Goal: Information Seeking & Learning: Learn about a topic

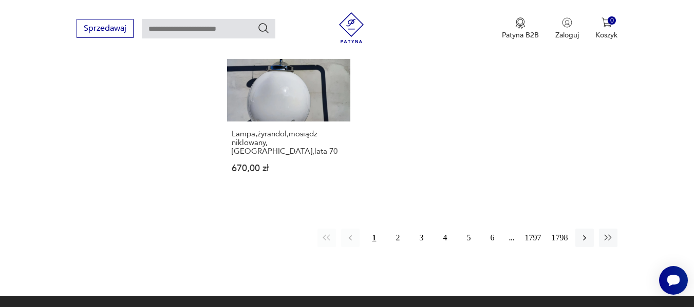
scroll to position [1387, 0]
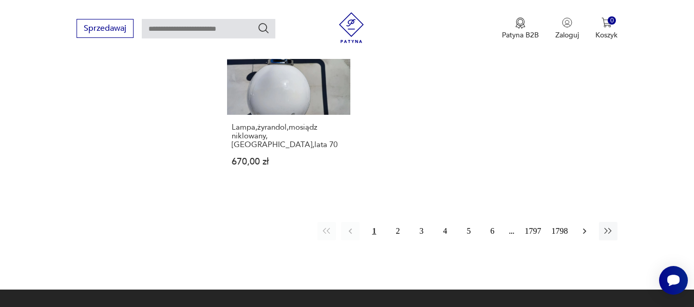
click at [584, 226] on icon "button" at bounding box center [584, 231] width 10 height 10
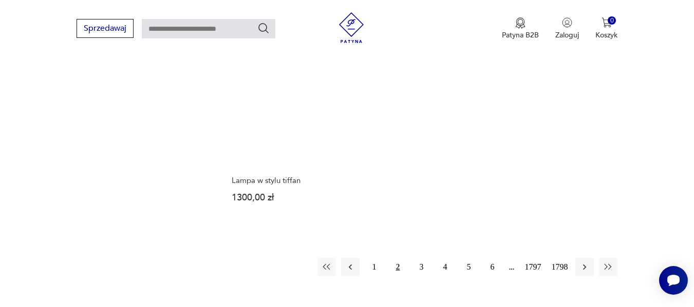
scroll to position [1345, 0]
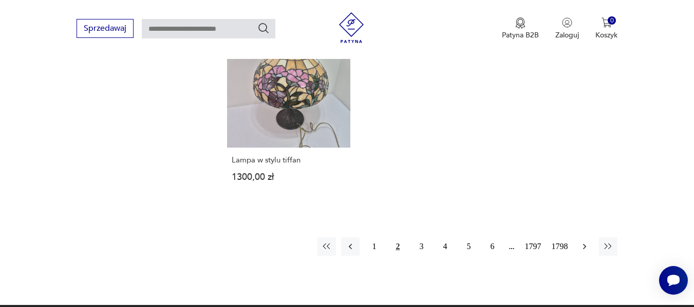
click at [579, 239] on button "button" at bounding box center [584, 247] width 18 height 18
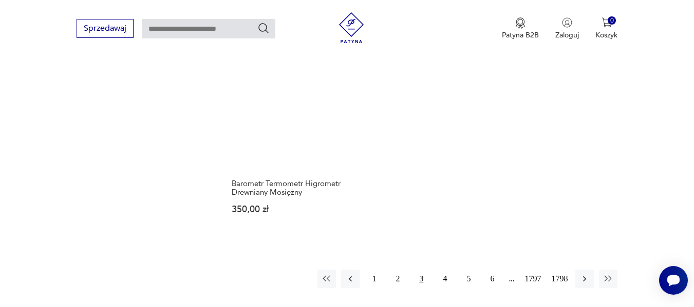
scroll to position [1344, 0]
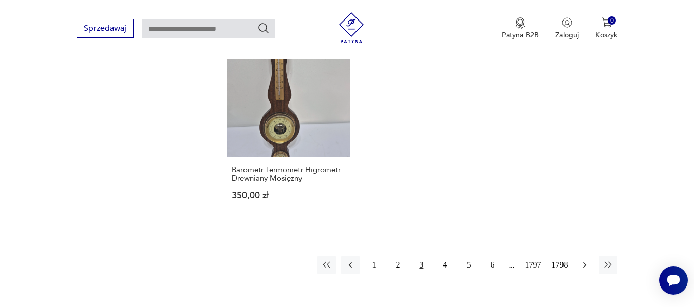
click at [586, 262] on icon "button" at bounding box center [584, 265] width 3 height 6
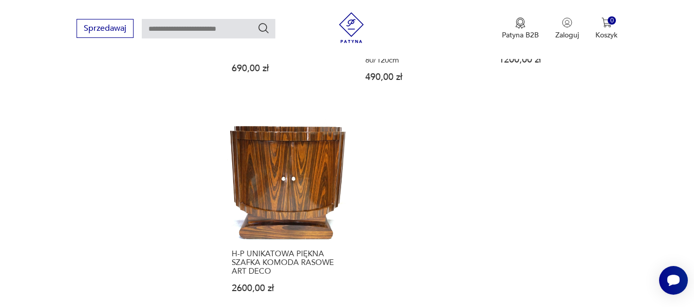
scroll to position [1409, 0]
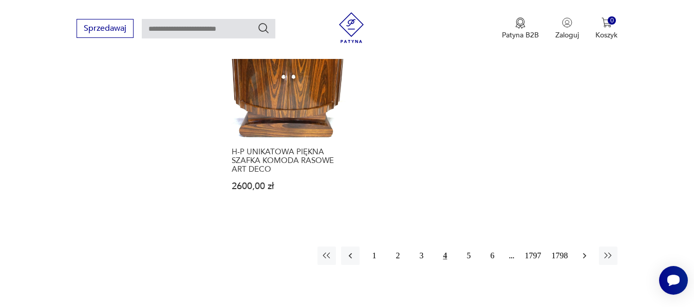
click at [577, 247] on button "button" at bounding box center [584, 256] width 18 height 18
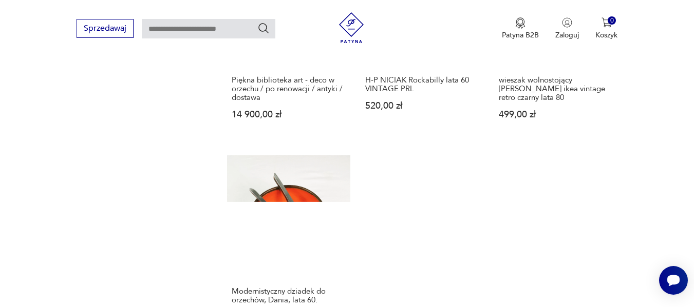
scroll to position [1224, 0]
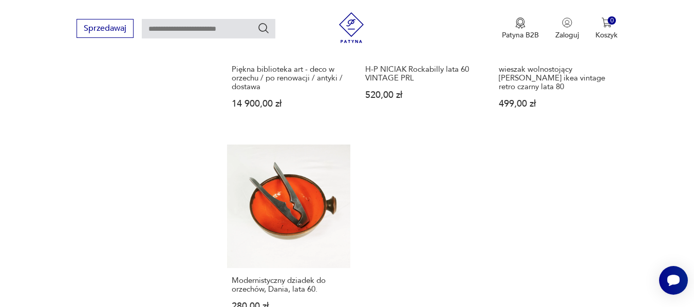
drag, startPoint x: 698, startPoint y: 31, endPoint x: 687, endPoint y: 205, distance: 173.8
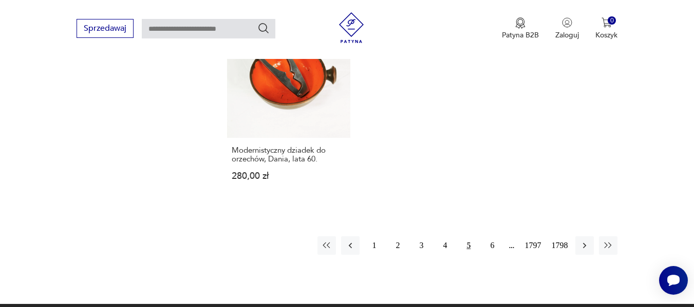
scroll to position [1410, 0]
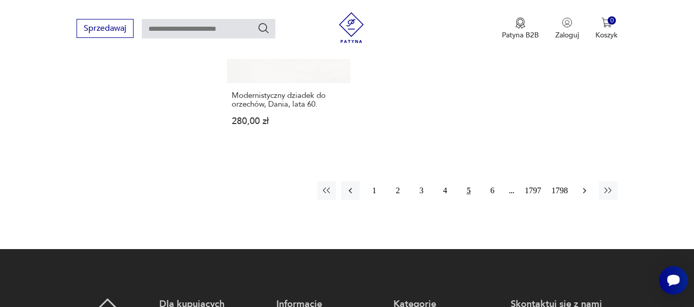
click at [588, 193] on icon "button" at bounding box center [584, 191] width 10 height 10
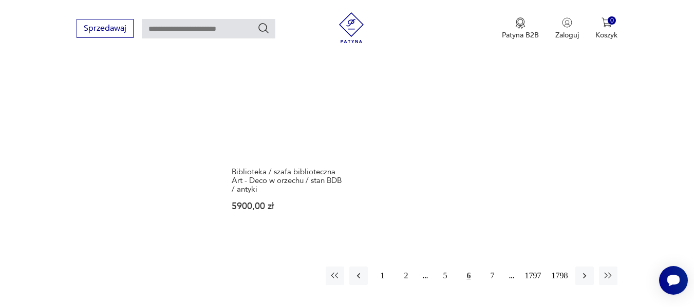
scroll to position [1389, 0]
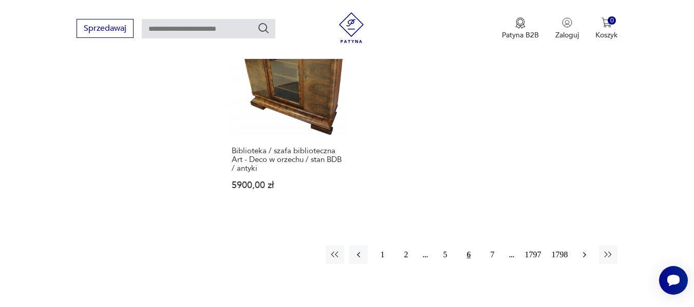
click at [579, 250] on icon "button" at bounding box center [584, 255] width 10 height 10
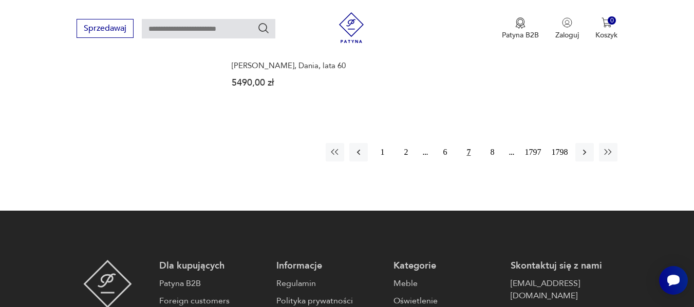
scroll to position [1427, 0]
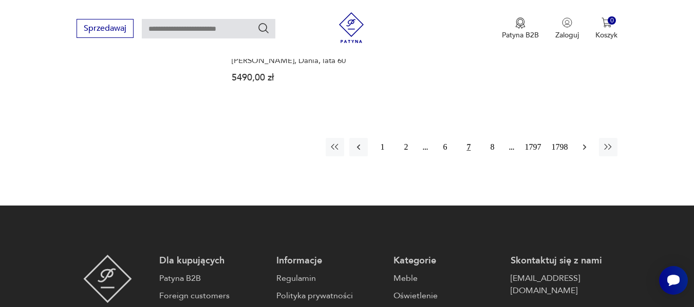
click at [582, 152] on icon "button" at bounding box center [584, 147] width 10 height 10
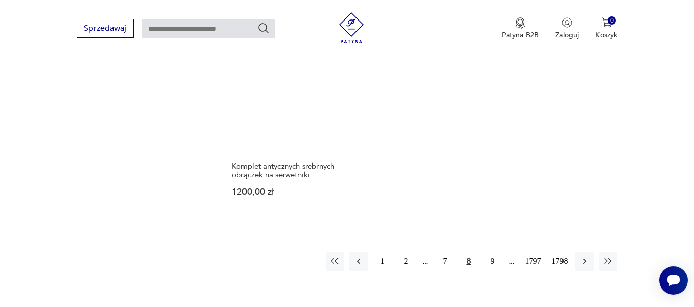
scroll to position [1324, 0]
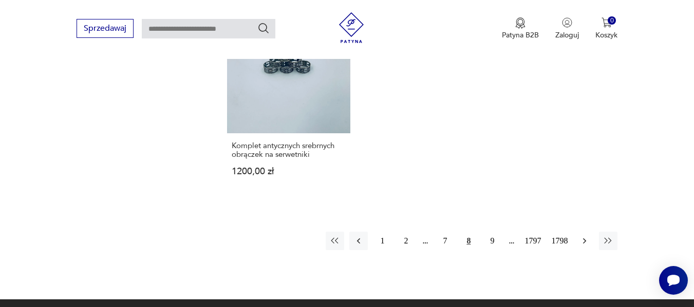
click at [580, 238] on icon "button" at bounding box center [584, 241] width 10 height 10
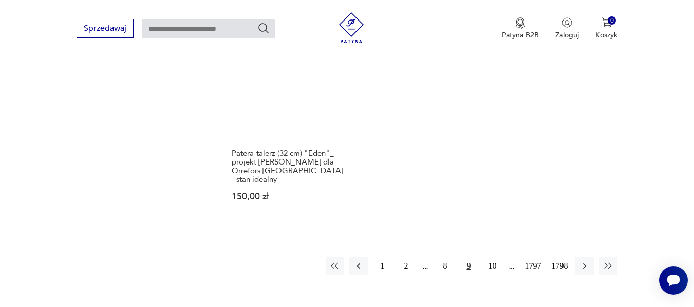
scroll to position [1345, 0]
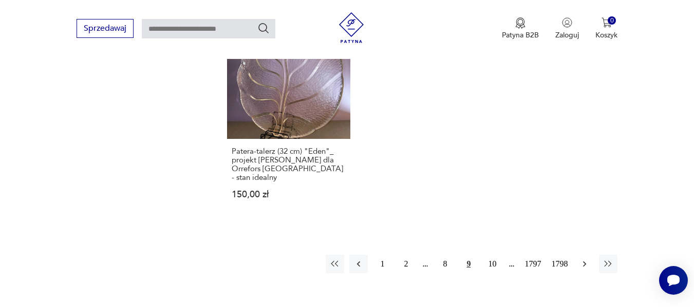
click at [584, 259] on icon "button" at bounding box center [584, 264] width 10 height 10
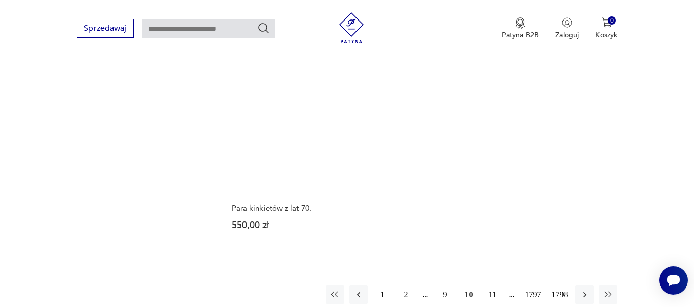
scroll to position [1324, 0]
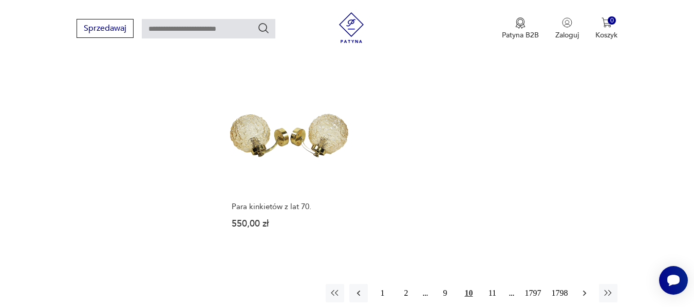
click at [582, 288] on icon "button" at bounding box center [584, 293] width 10 height 10
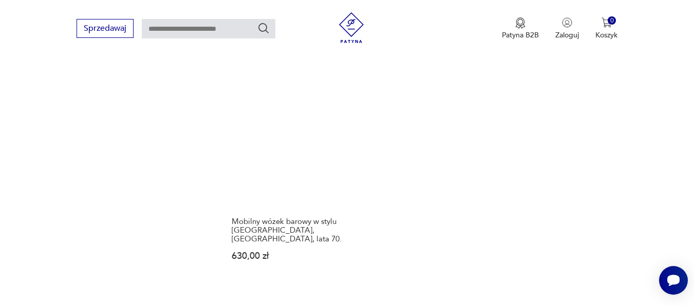
scroll to position [1386, 0]
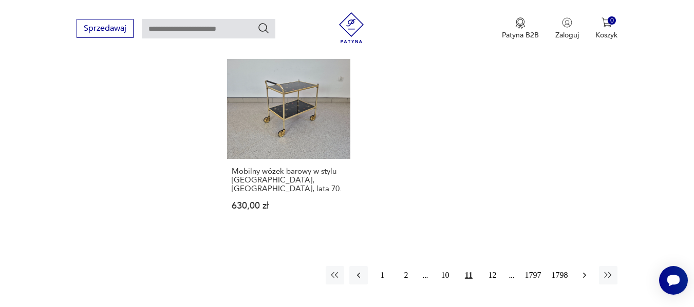
click at [587, 271] on icon "button" at bounding box center [584, 276] width 10 height 10
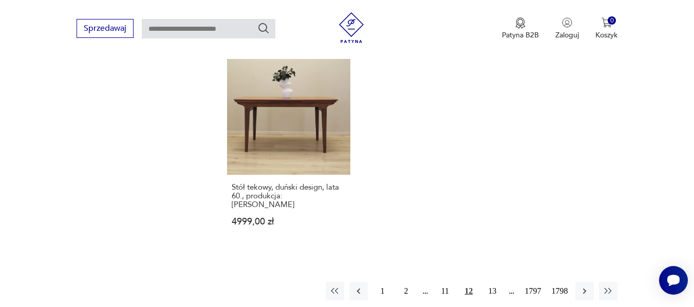
scroll to position [1345, 0]
click at [585, 285] on icon "button" at bounding box center [584, 290] width 10 height 10
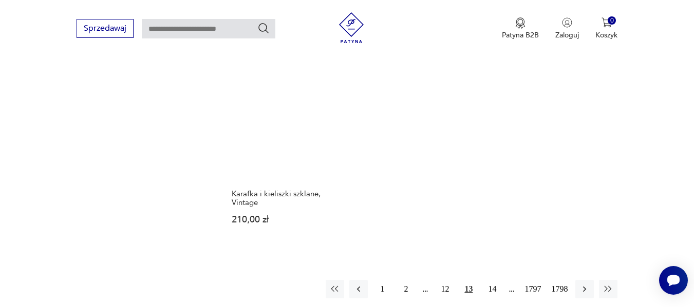
scroll to position [1304, 0]
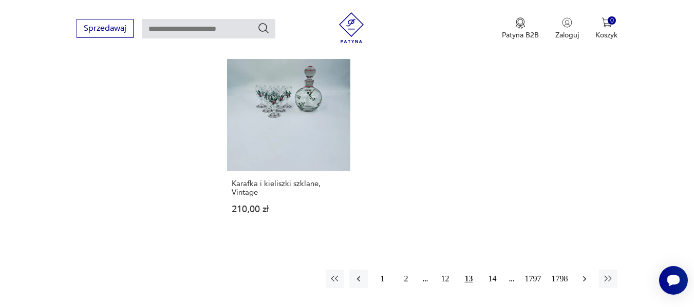
click at [582, 276] on icon "button" at bounding box center [584, 279] width 10 height 10
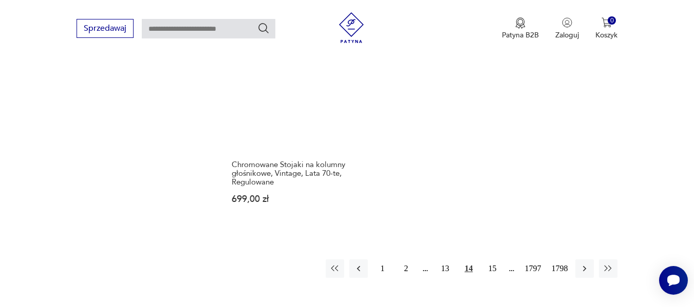
scroll to position [1324, 0]
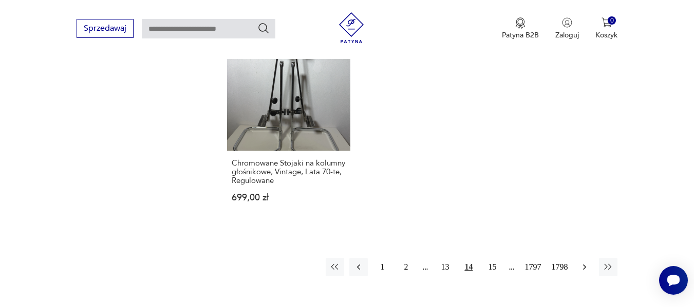
click at [581, 262] on icon "button" at bounding box center [584, 267] width 10 height 10
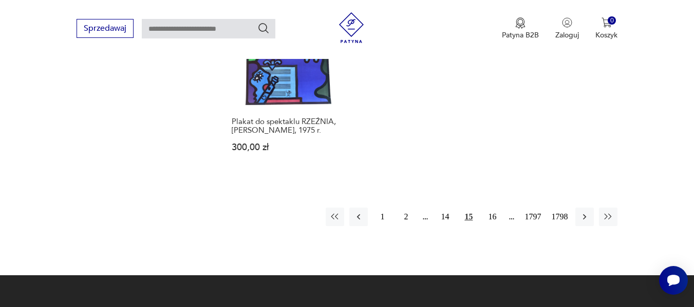
scroll to position [1386, 0]
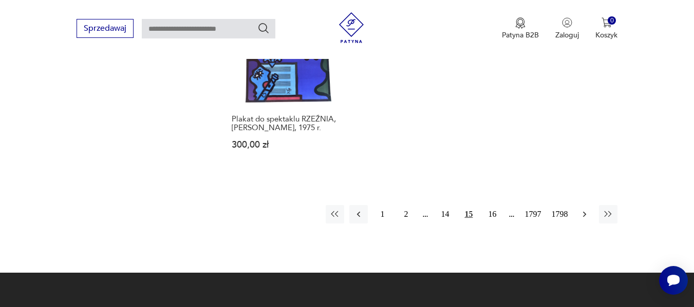
click at [579, 205] on button "button" at bounding box center [584, 214] width 18 height 18
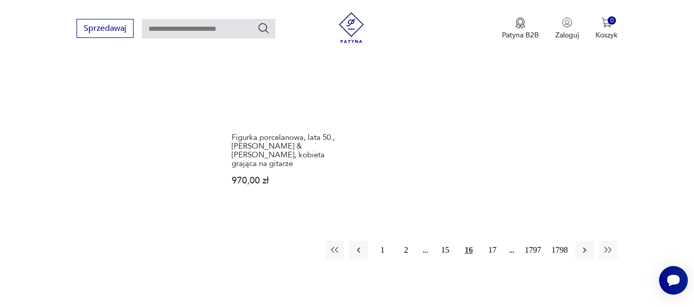
scroll to position [1386, 0]
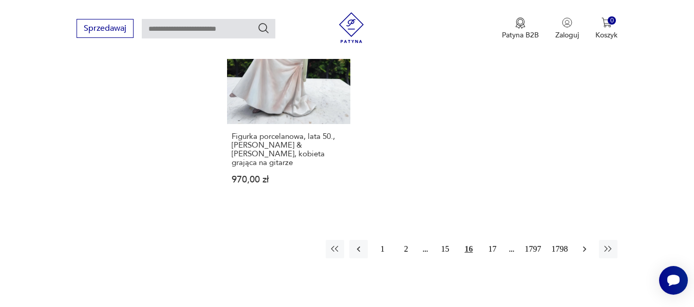
click at [580, 244] on icon "button" at bounding box center [584, 249] width 10 height 10
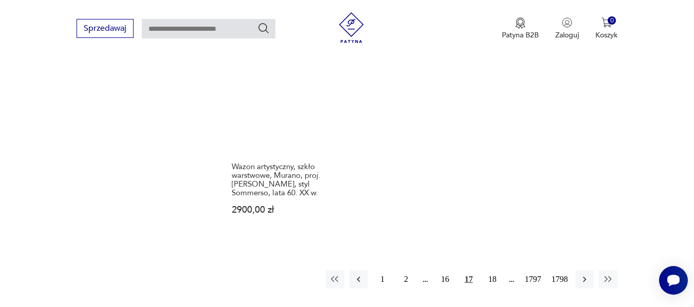
scroll to position [1365, 0]
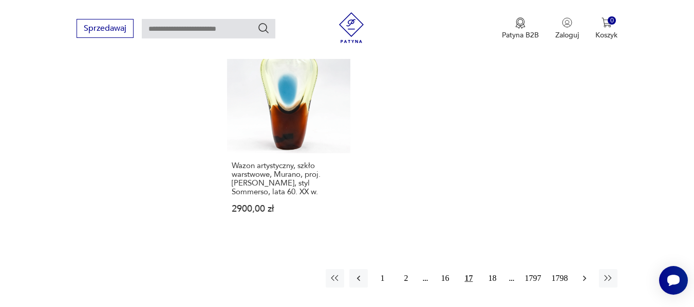
click at [584, 274] on icon "button" at bounding box center [584, 279] width 10 height 10
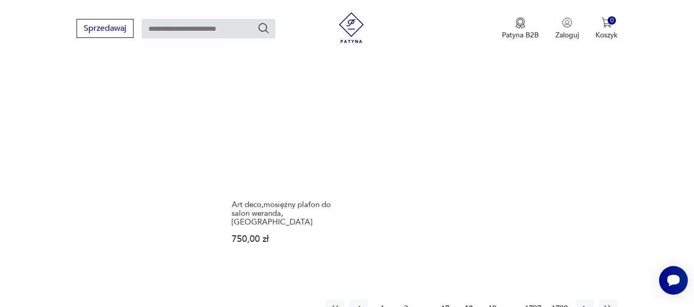
scroll to position [1345, 0]
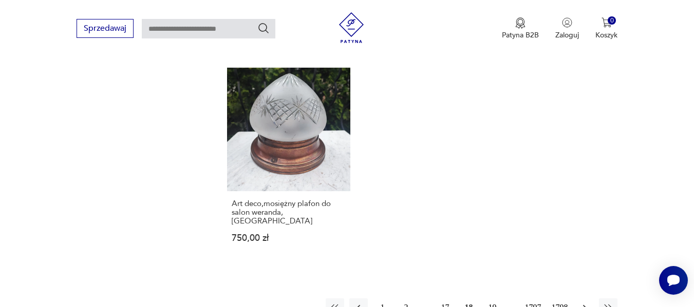
click at [587, 303] on icon "button" at bounding box center [584, 308] width 10 height 10
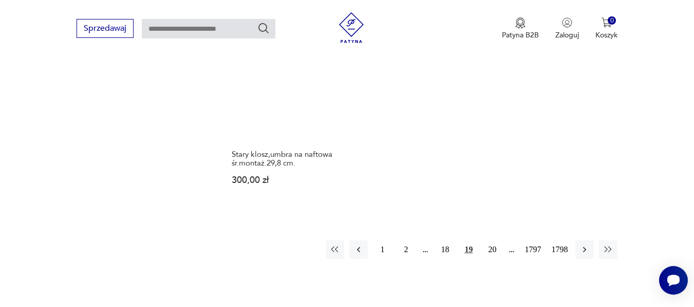
scroll to position [1448, 0]
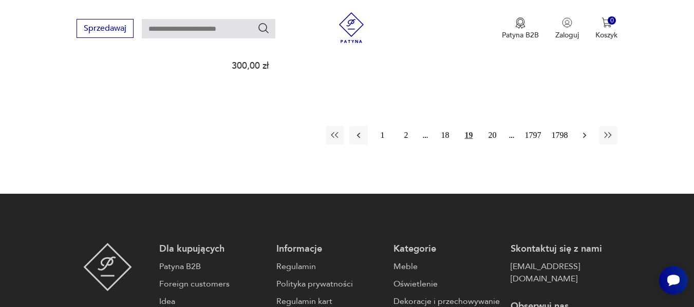
click at [582, 130] on icon "button" at bounding box center [584, 135] width 10 height 10
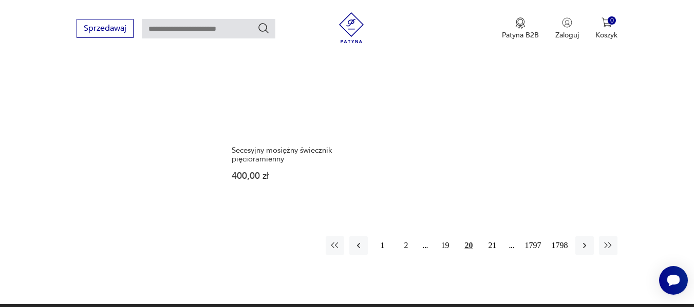
scroll to position [1365, 0]
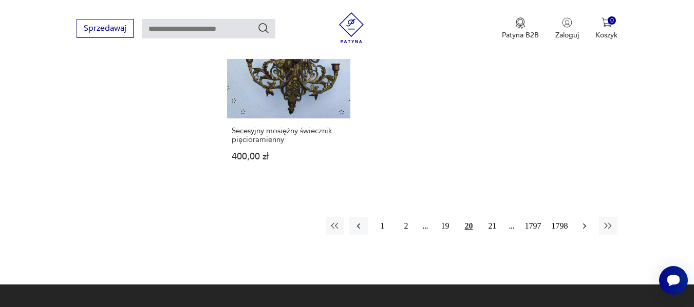
click at [585, 225] on icon "button" at bounding box center [584, 226] width 3 height 6
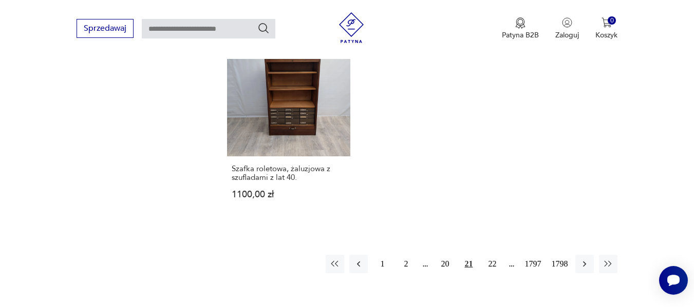
scroll to position [1345, 0]
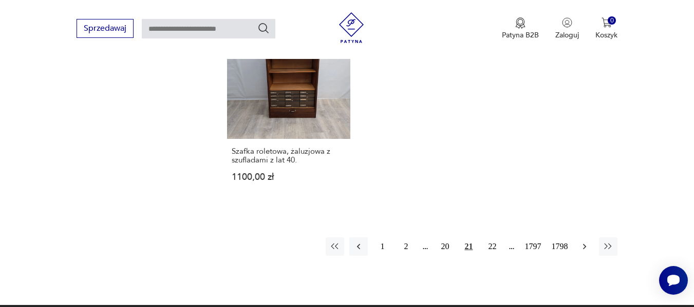
click at [582, 242] on icon "button" at bounding box center [584, 247] width 10 height 10
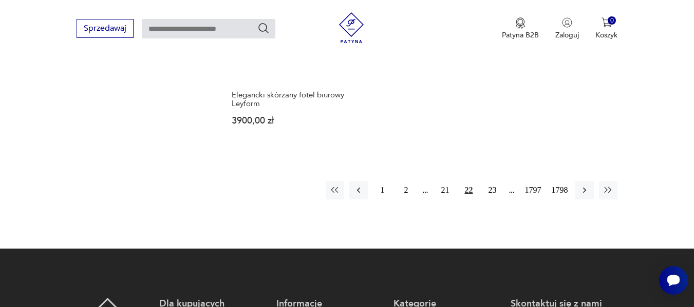
scroll to position [1407, 0]
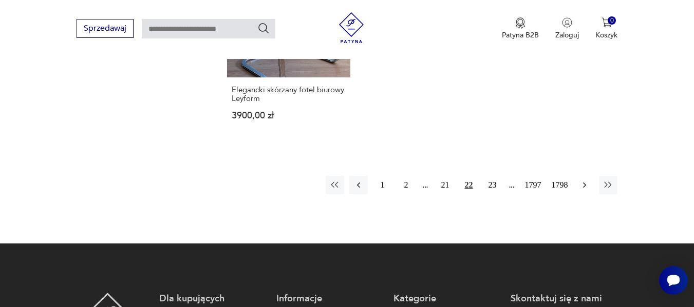
click at [583, 185] on icon "button" at bounding box center [584, 185] width 10 height 10
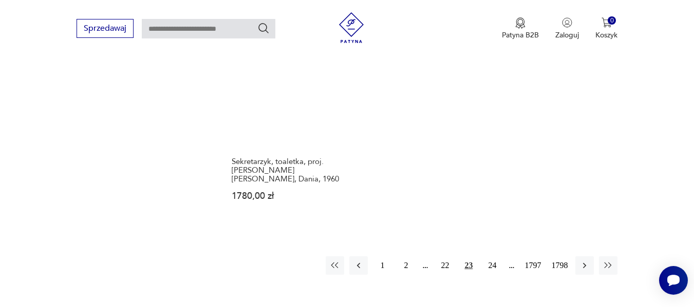
scroll to position [1345, 0]
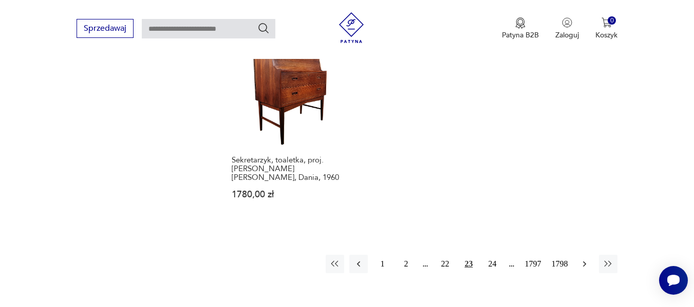
click at [588, 259] on icon "button" at bounding box center [584, 264] width 10 height 10
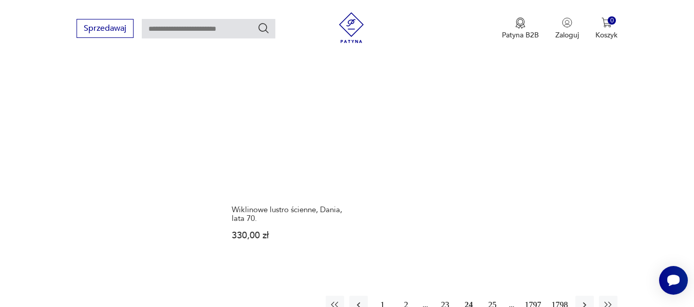
scroll to position [1365, 0]
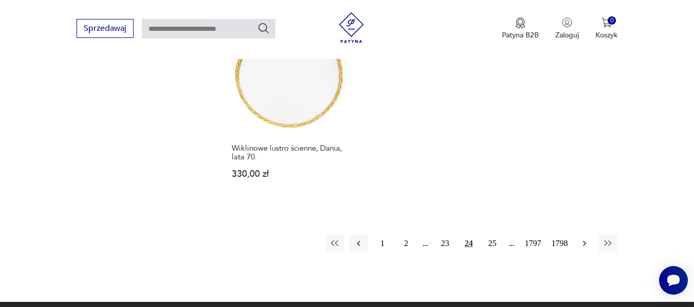
click at [585, 239] on icon "button" at bounding box center [584, 244] width 10 height 10
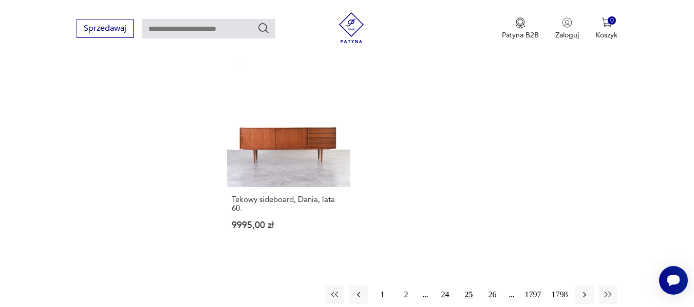
scroll to position [1345, 0]
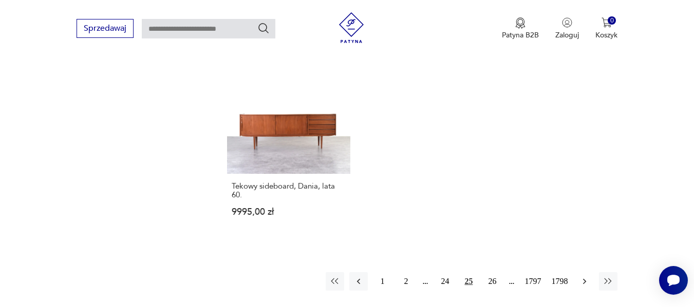
click at [583, 277] on icon "button" at bounding box center [584, 282] width 10 height 10
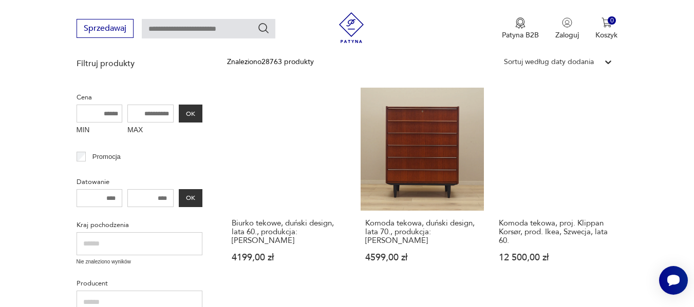
scroll to position [236, 0]
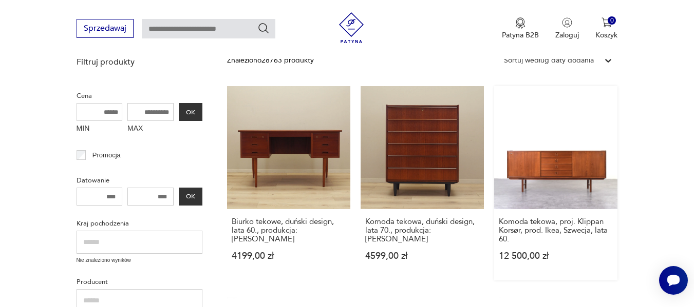
drag, startPoint x: 558, startPoint y: 156, endPoint x: 568, endPoint y: 159, distance: 10.9
click at [568, 159] on link "Komoda tekowa, proj. Klippan Korsør, prod. Ikea, Szwecja, lata 60. 12 500,00 zł" at bounding box center [555, 183] width 123 height 195
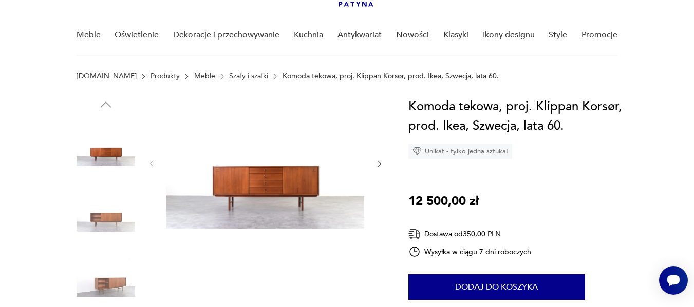
scroll to position [80, 0]
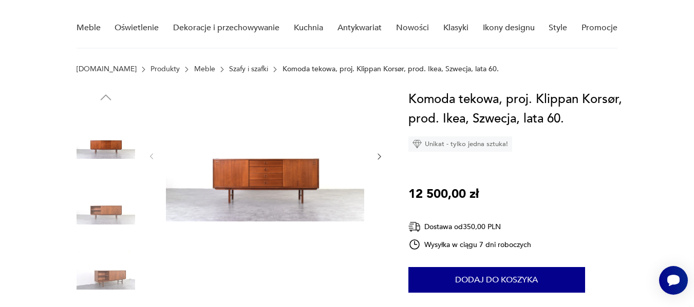
click at [380, 156] on icon "button" at bounding box center [379, 156] width 9 height 9
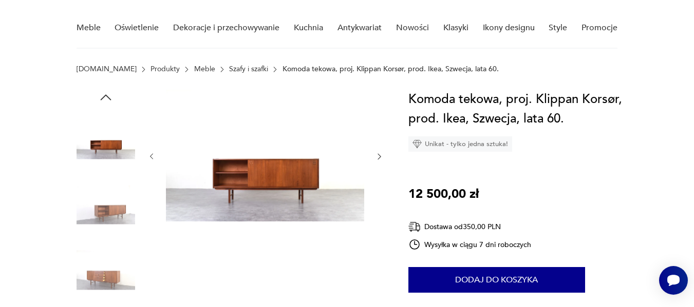
click at [380, 156] on icon "button" at bounding box center [379, 156] width 9 height 9
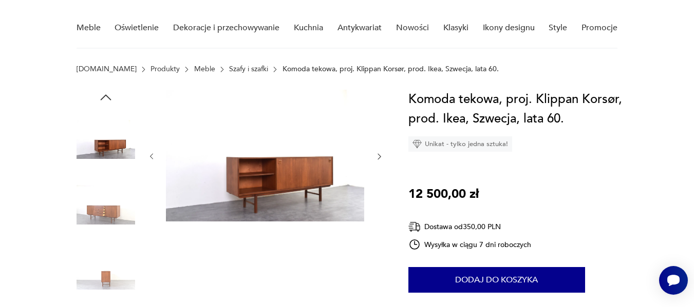
click at [380, 156] on icon "button" at bounding box center [379, 156] width 9 height 9
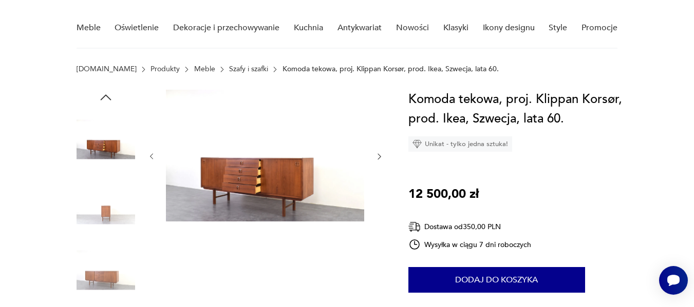
click at [380, 156] on icon "button" at bounding box center [379, 156] width 9 height 9
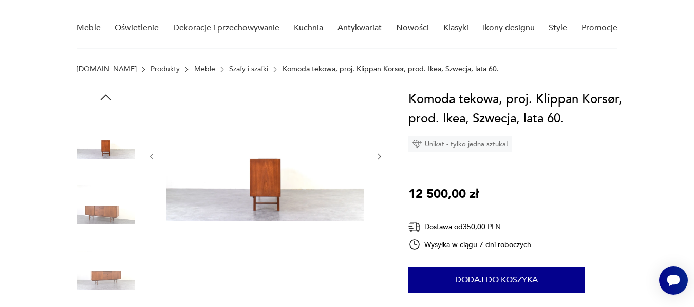
click at [380, 156] on icon "button" at bounding box center [379, 156] width 9 height 9
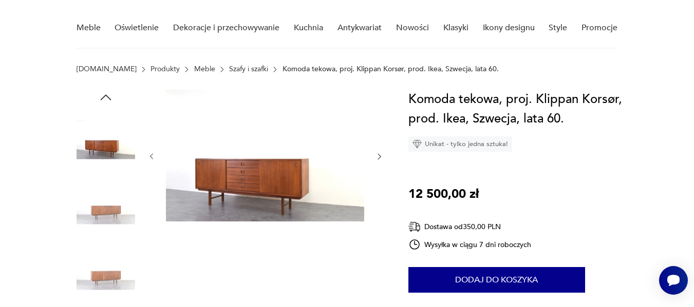
click at [380, 156] on icon "button" at bounding box center [379, 156] width 9 height 9
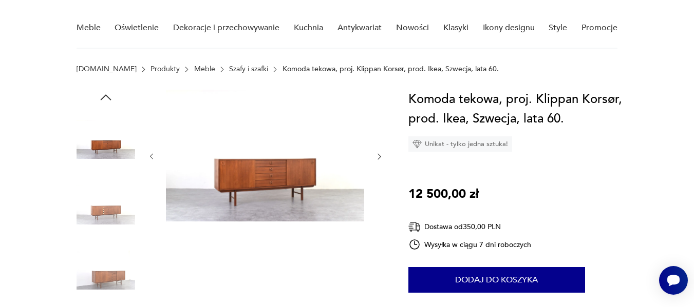
click at [380, 156] on icon "button" at bounding box center [379, 156] width 9 height 9
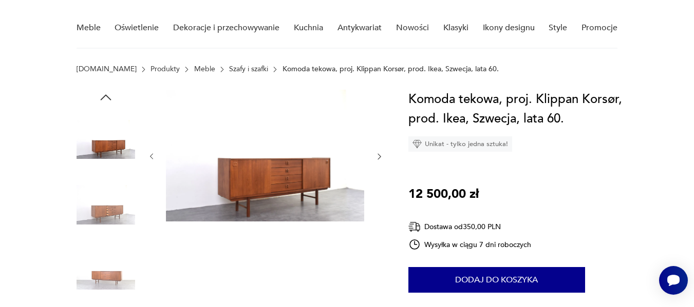
click at [380, 156] on icon "button" at bounding box center [379, 156] width 9 height 9
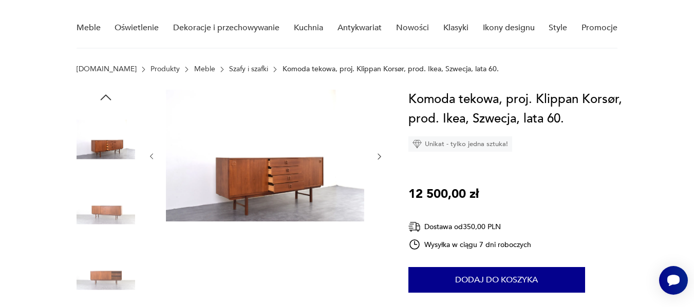
click at [380, 156] on icon "button" at bounding box center [379, 156] width 9 height 9
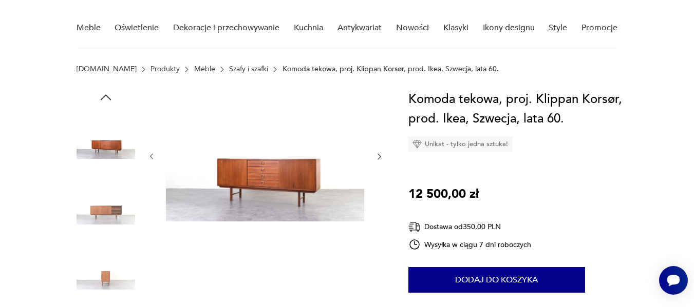
click at [380, 156] on icon "button" at bounding box center [379, 156] width 9 height 9
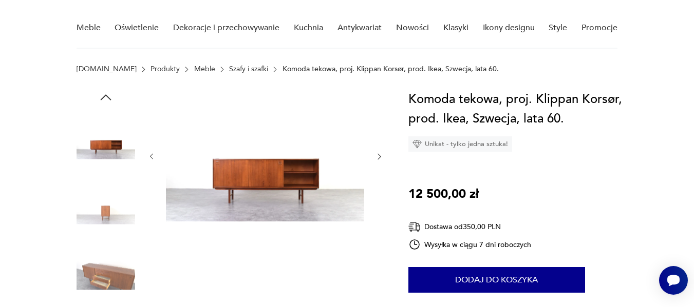
click at [380, 156] on icon "button" at bounding box center [379, 156] width 9 height 9
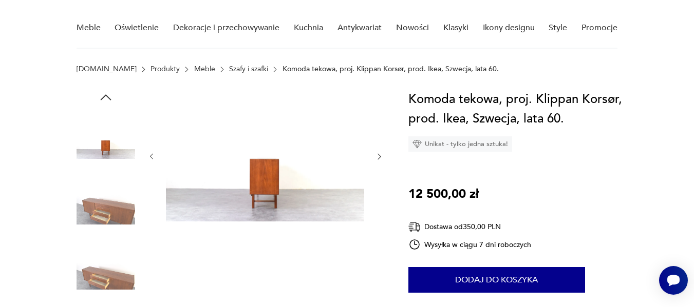
click at [380, 156] on icon "button" at bounding box center [379, 156] width 9 height 9
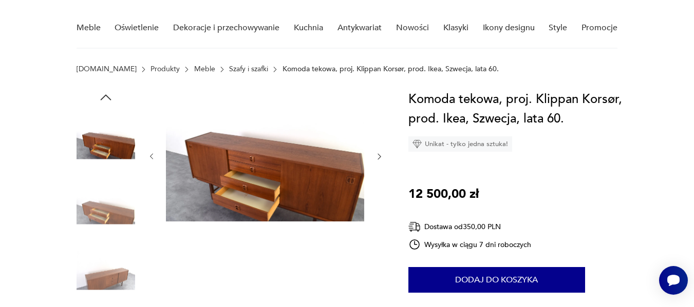
click at [380, 156] on icon "button" at bounding box center [379, 156] width 9 height 9
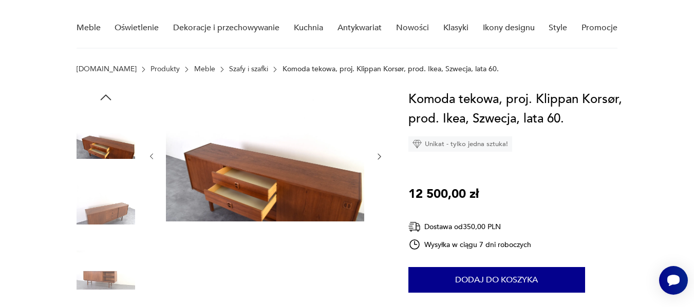
click at [380, 156] on icon "button" at bounding box center [379, 156] width 9 height 9
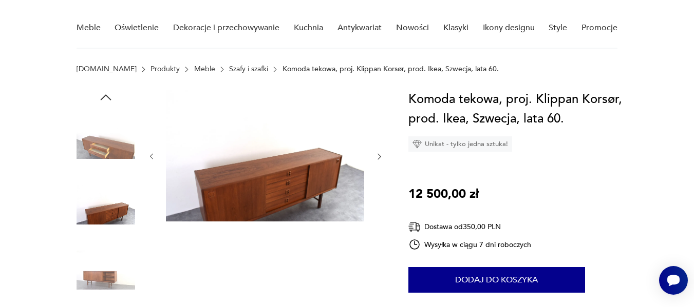
click at [380, 156] on icon "button" at bounding box center [379, 156] width 9 height 9
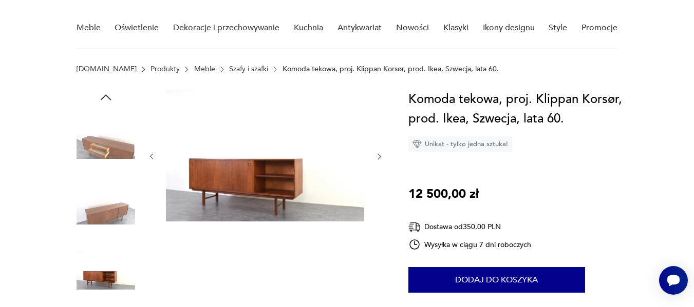
click at [380, 156] on icon "button" at bounding box center [379, 156] width 9 height 9
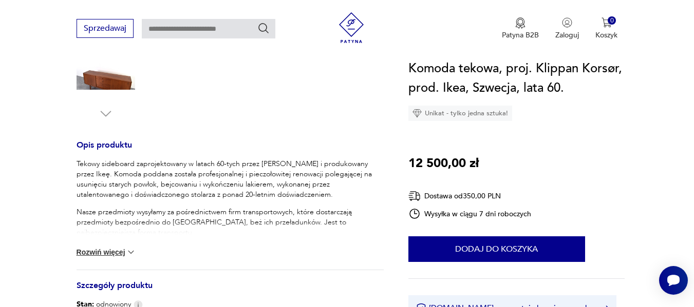
scroll to position [364, 0]
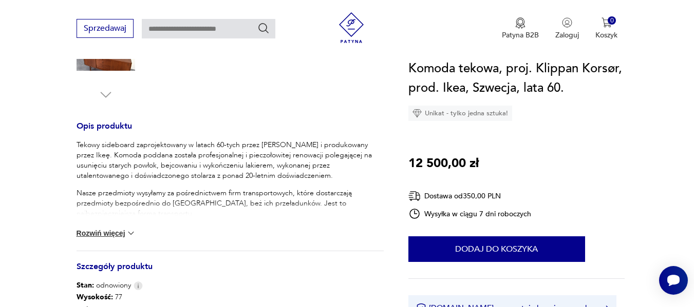
click at [129, 233] on img at bounding box center [131, 233] width 10 height 10
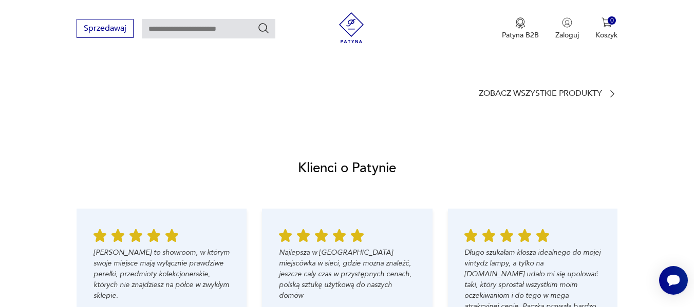
scroll to position [1029, 0]
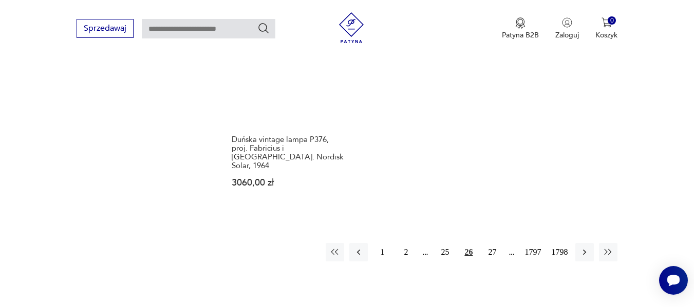
scroll to position [1409, 0]
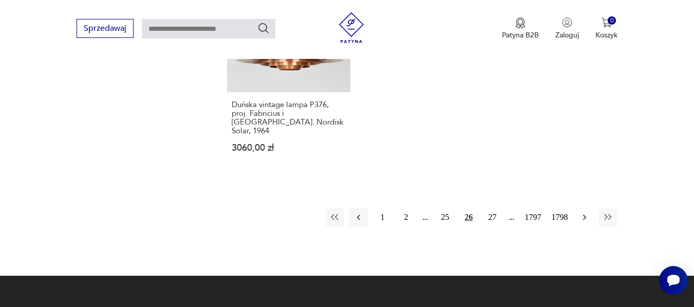
click at [584, 215] on icon "button" at bounding box center [584, 218] width 3 height 6
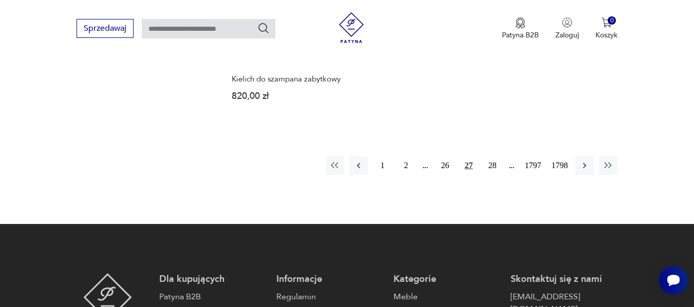
scroll to position [1475, 0]
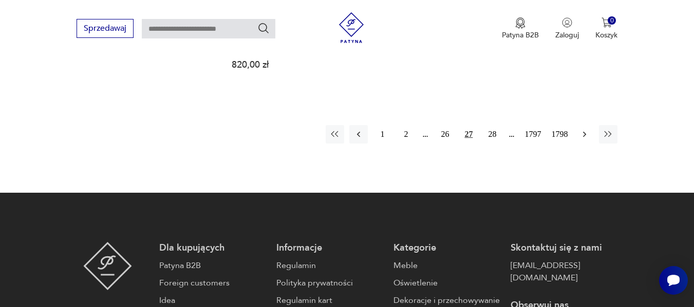
click at [583, 125] on button "button" at bounding box center [584, 134] width 18 height 18
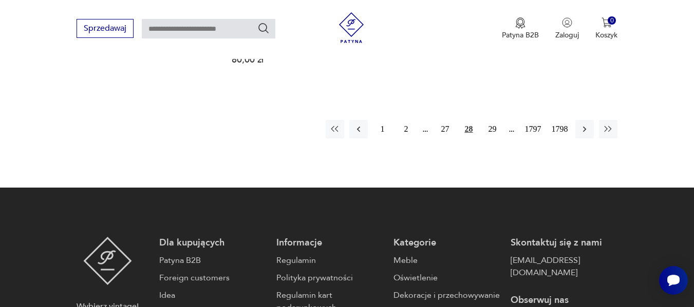
scroll to position [1469, 0]
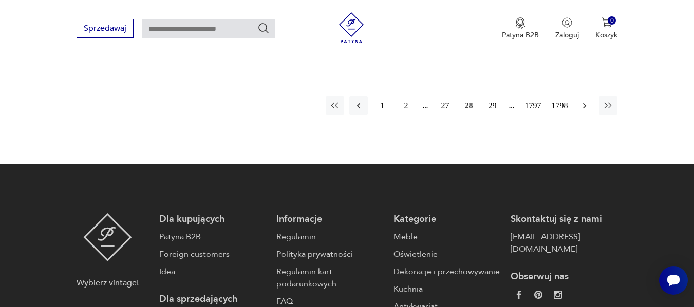
click at [584, 101] on icon "button" at bounding box center [584, 106] width 10 height 10
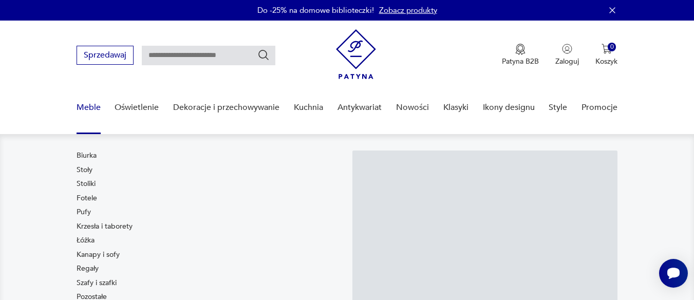
click at [93, 107] on link "Meble" at bounding box center [88, 108] width 24 height 40
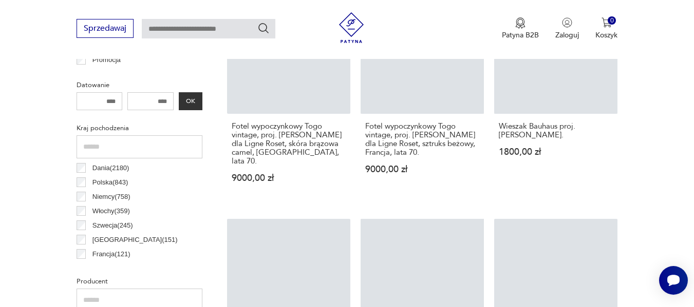
scroll to position [505, 0]
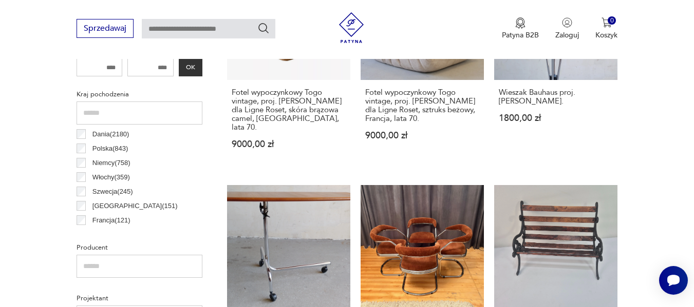
click at [105, 148] on p "Polska ( 843 )" at bounding box center [109, 148] width 35 height 11
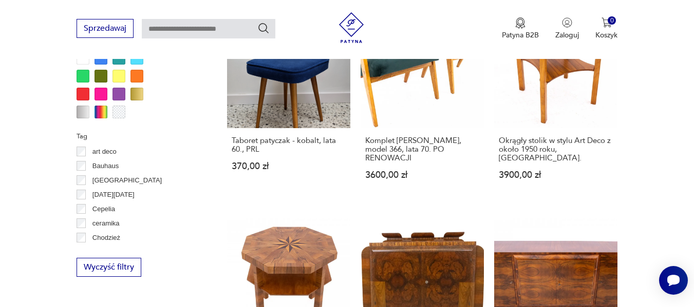
scroll to position [62, 0]
click at [680, 176] on section "Filtruj produkty Cena MIN MAX OK Promocja Datowanie OK Kraj pochodzenia Szwecja…" at bounding box center [347, 234] width 694 height 1424
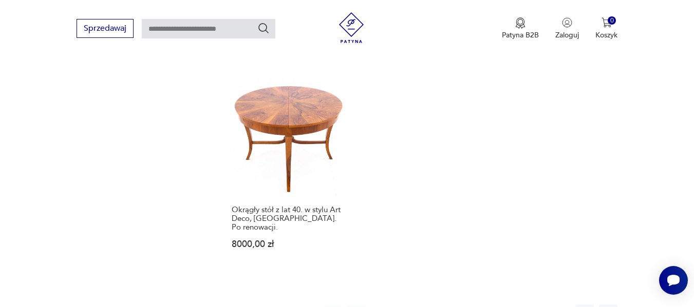
scroll to position [1480, 0]
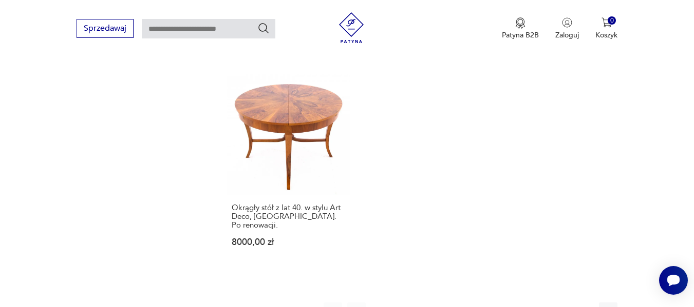
click at [584, 303] on button "button" at bounding box center [584, 312] width 18 height 18
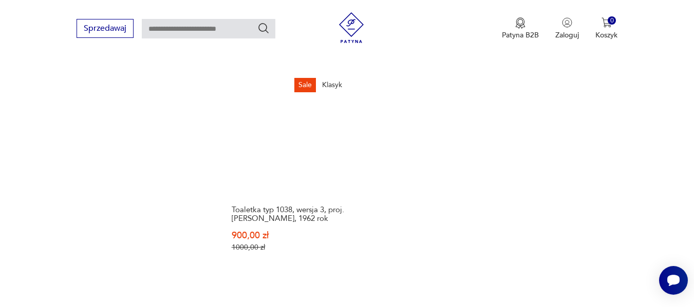
scroll to position [1485, 0]
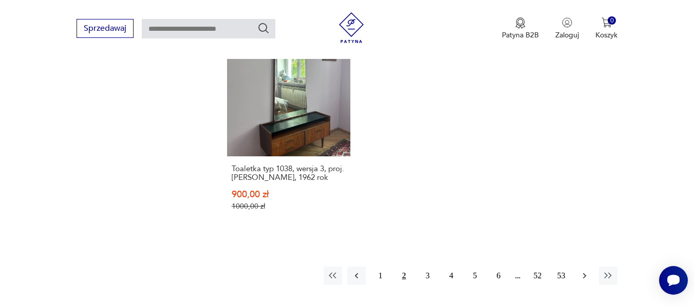
click at [583, 271] on icon "button" at bounding box center [584, 276] width 10 height 10
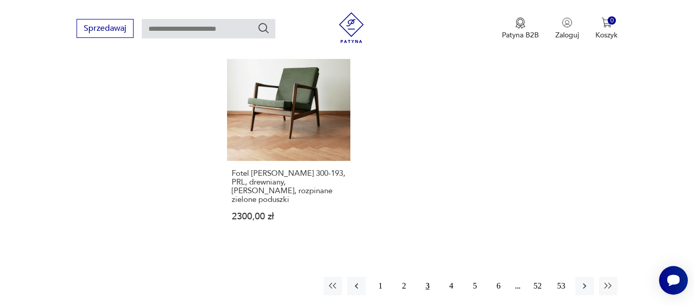
scroll to position [1485, 0]
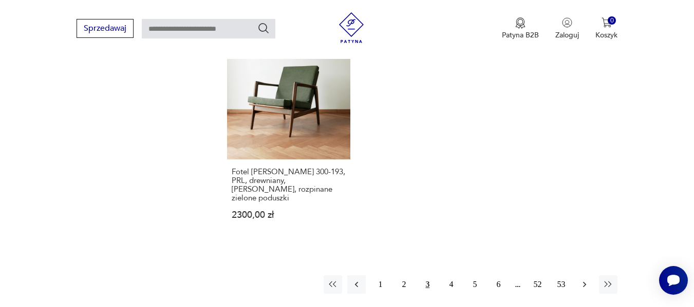
click at [584, 282] on icon "button" at bounding box center [584, 285] width 3 height 6
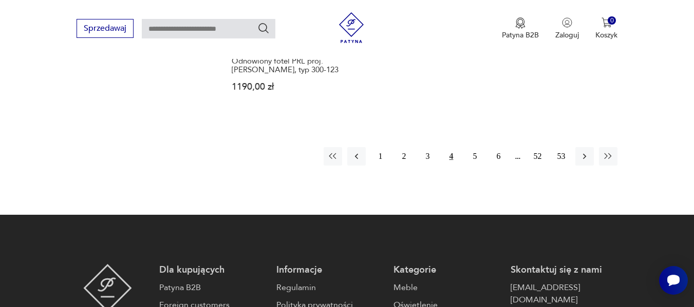
scroll to position [1608, 0]
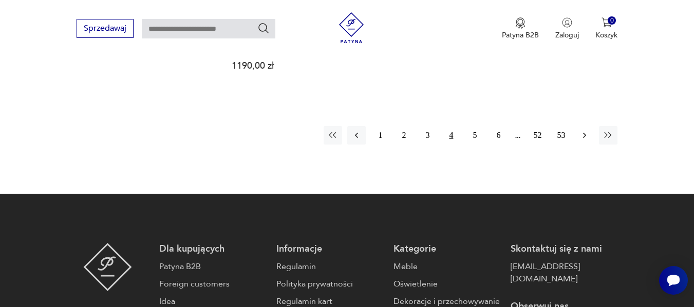
click at [589, 130] on icon "button" at bounding box center [584, 135] width 10 height 10
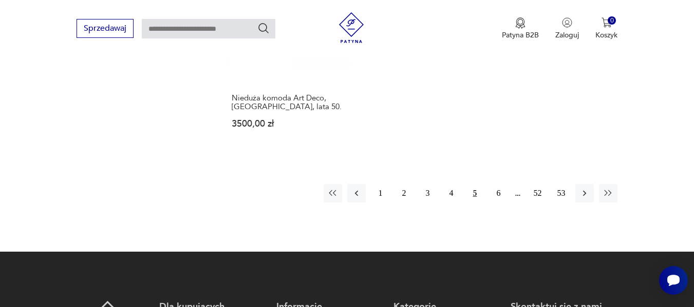
scroll to position [1587, 0]
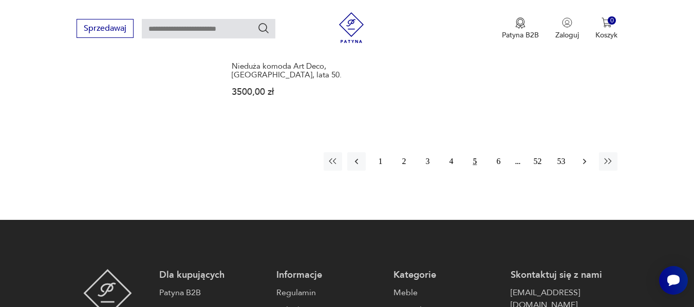
click at [586, 157] on icon "button" at bounding box center [584, 162] width 10 height 10
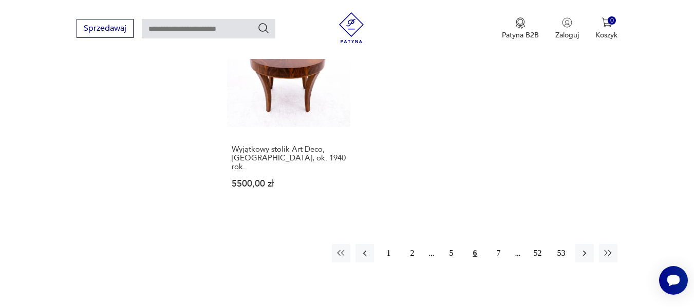
scroll to position [1505, 0]
click at [582, 247] on icon "button" at bounding box center [584, 252] width 10 height 10
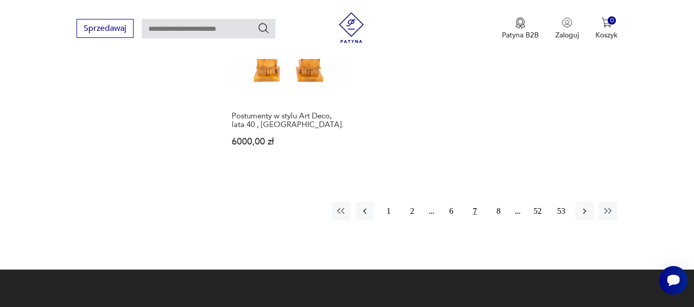
scroll to position [1546, 0]
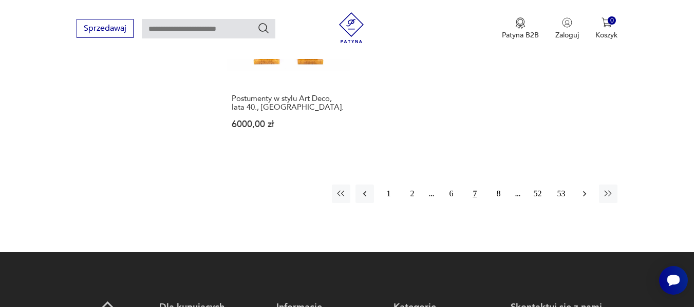
click at [582, 189] on icon "button" at bounding box center [584, 194] width 10 height 10
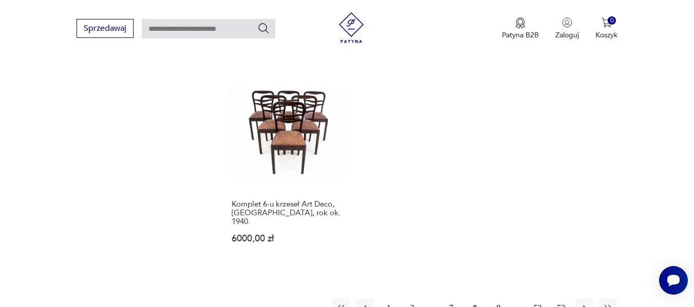
scroll to position [1444, 0]
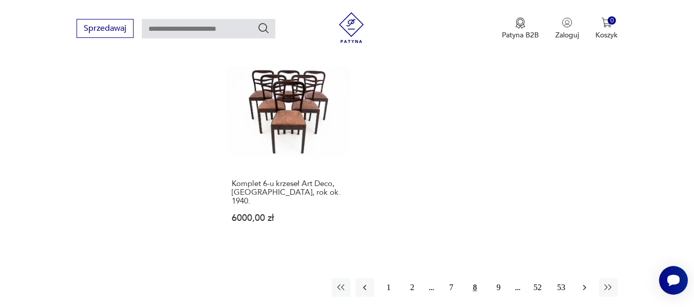
click at [587, 283] on icon "button" at bounding box center [584, 288] width 10 height 10
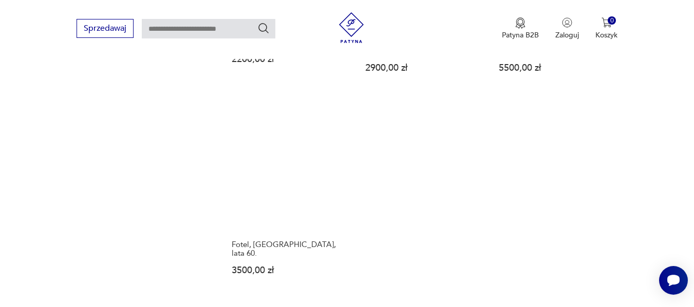
scroll to position [1423, 0]
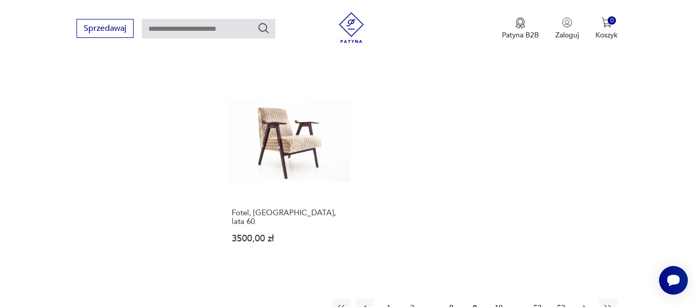
click at [584, 305] on icon "button" at bounding box center [584, 308] width 3 height 6
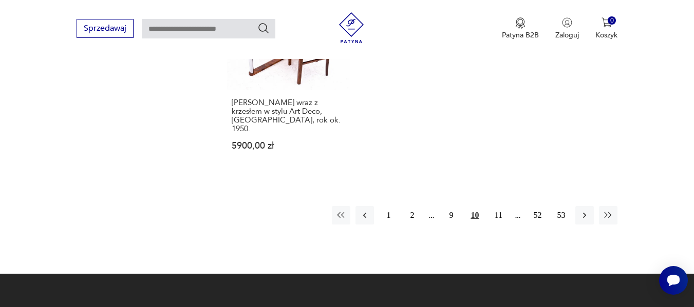
scroll to position [1546, 0]
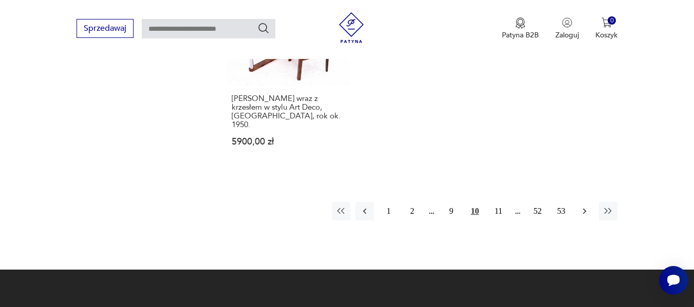
click at [584, 208] on icon "button" at bounding box center [584, 211] width 3 height 6
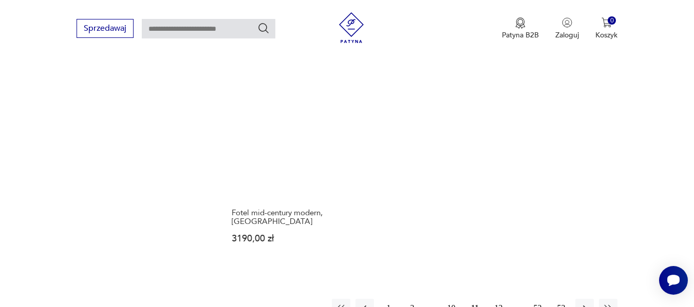
scroll to position [1485, 0]
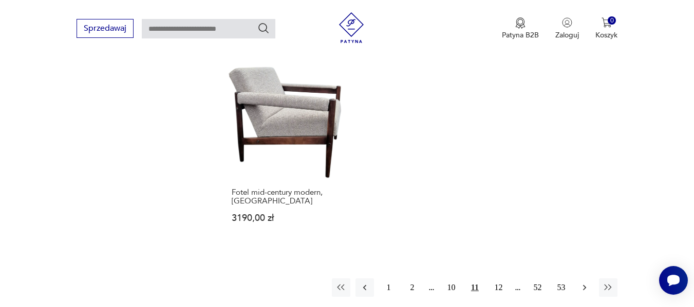
click at [584, 283] on icon "button" at bounding box center [584, 288] width 10 height 10
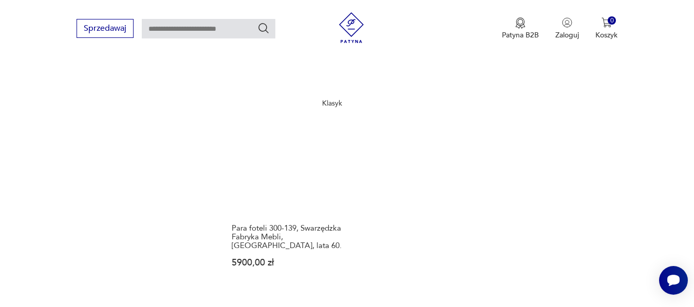
scroll to position [1464, 0]
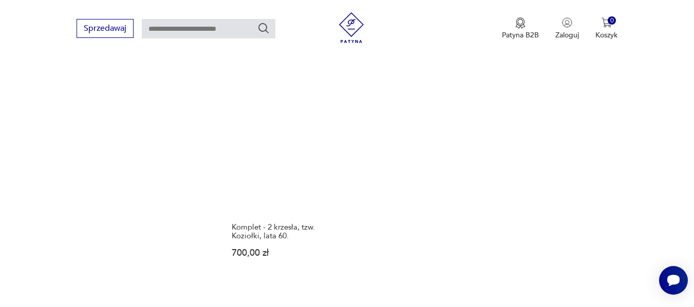
scroll to position [1464, 0]
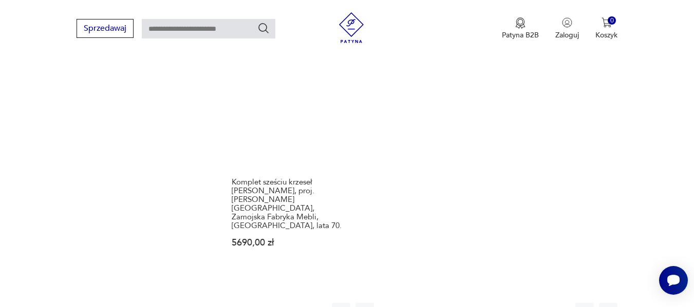
scroll to position [1505, 0]
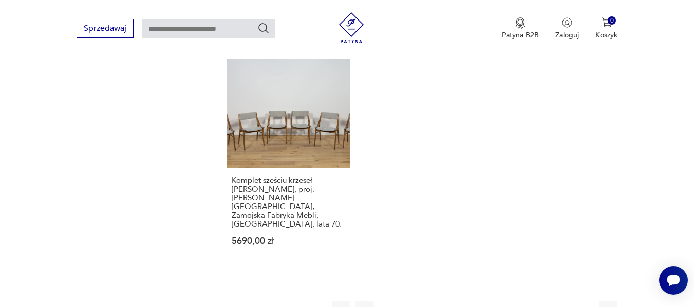
click at [589, 302] on button "button" at bounding box center [584, 311] width 18 height 18
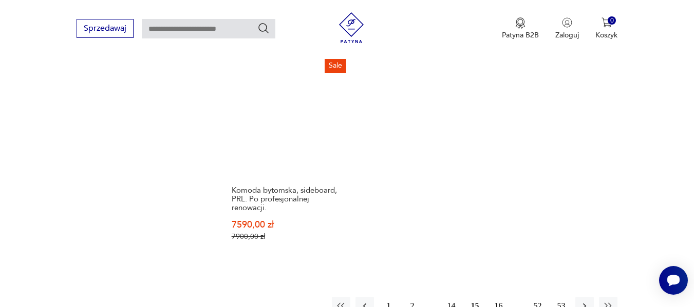
scroll to position [1505, 0]
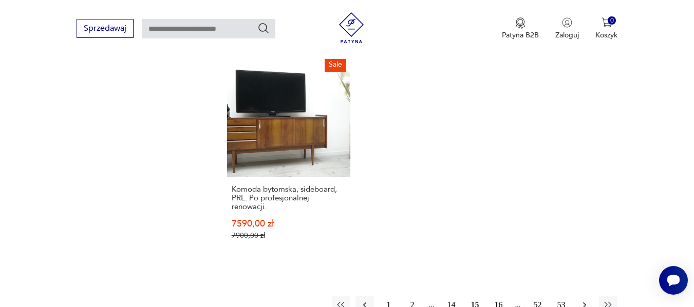
click at [584, 300] on icon "button" at bounding box center [584, 305] width 10 height 10
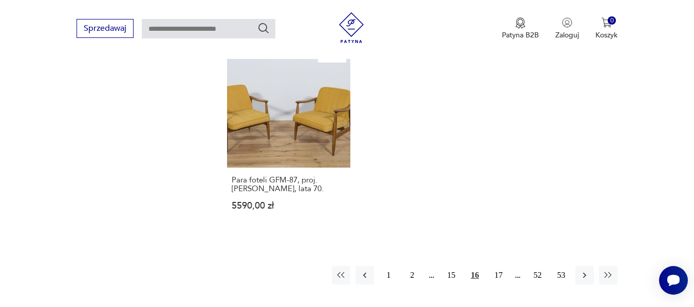
scroll to position [1485, 0]
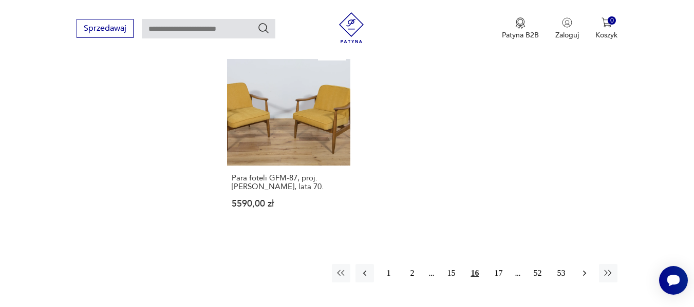
click at [585, 276] on icon "button" at bounding box center [584, 273] width 10 height 10
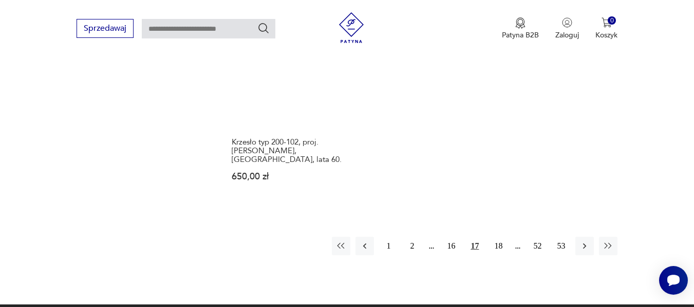
scroll to position [1526, 0]
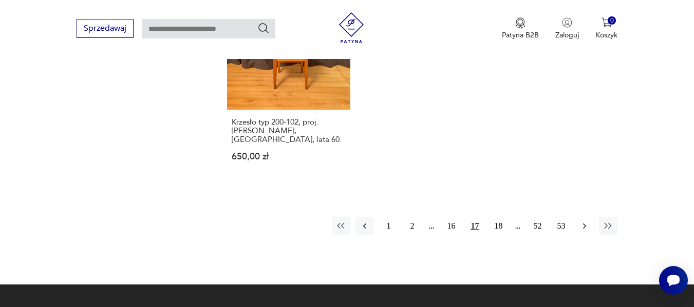
click at [586, 221] on icon "button" at bounding box center [584, 226] width 10 height 10
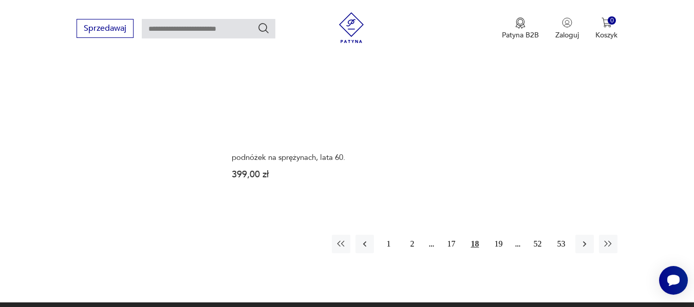
scroll to position [1485, 0]
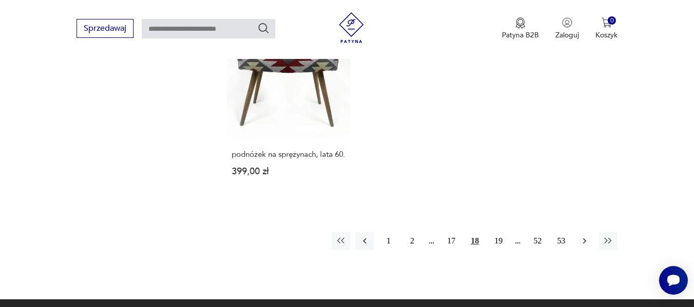
click at [587, 236] on icon "button" at bounding box center [584, 241] width 10 height 10
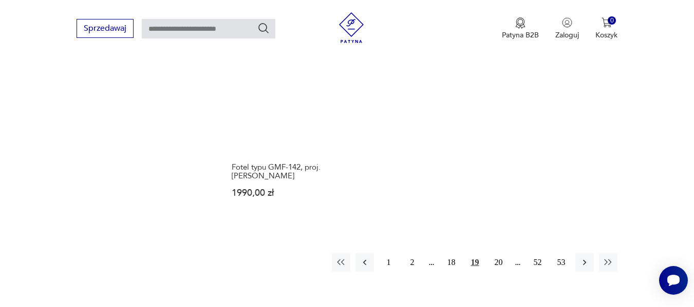
scroll to position [1444, 0]
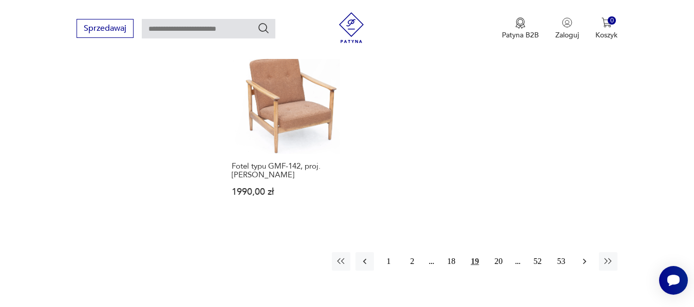
click at [584, 262] on icon "button" at bounding box center [584, 262] width 3 height 6
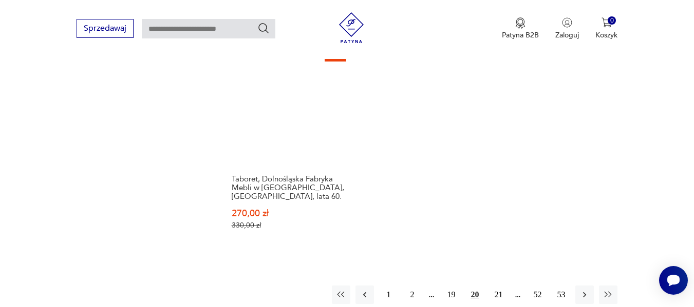
scroll to position [1546, 0]
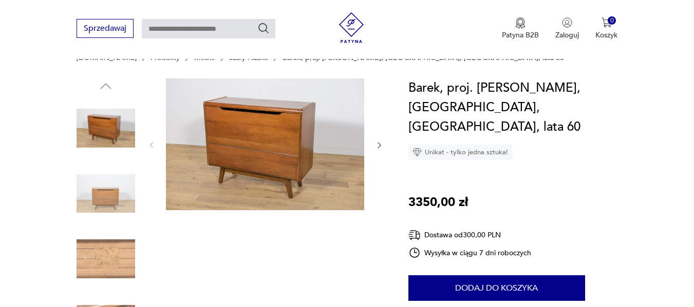
click at [380, 147] on icon "button" at bounding box center [379, 145] width 9 height 9
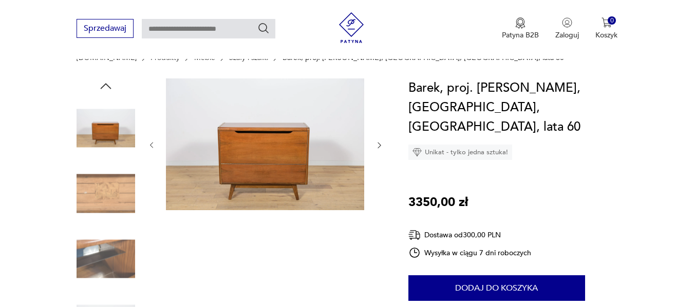
click at [380, 147] on icon "button" at bounding box center [379, 145] width 9 height 9
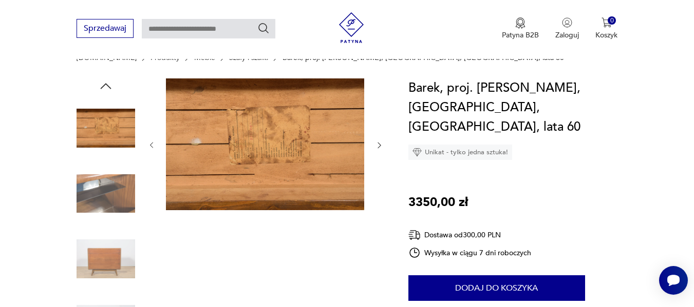
click at [380, 147] on icon "button" at bounding box center [379, 145] width 9 height 9
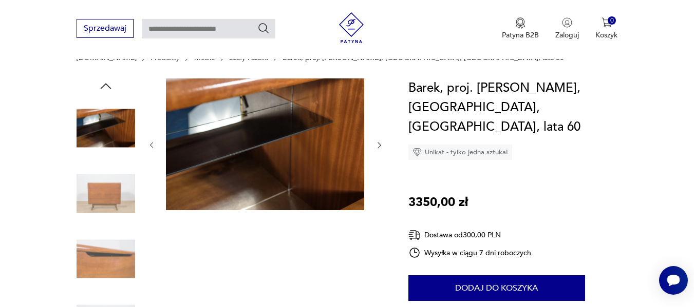
click at [380, 147] on icon "button" at bounding box center [379, 145] width 9 height 9
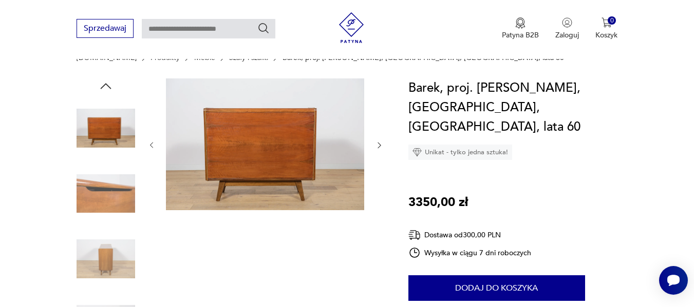
click at [380, 147] on icon "button" at bounding box center [379, 145] width 9 height 9
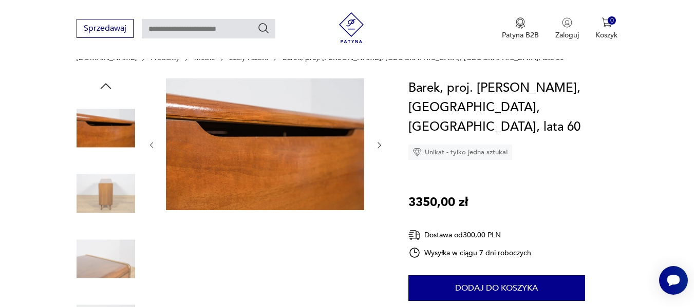
click at [380, 147] on icon "button" at bounding box center [379, 145] width 9 height 9
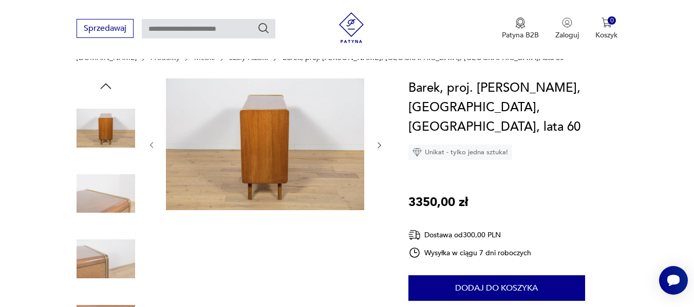
click at [380, 147] on icon "button" at bounding box center [379, 145] width 9 height 9
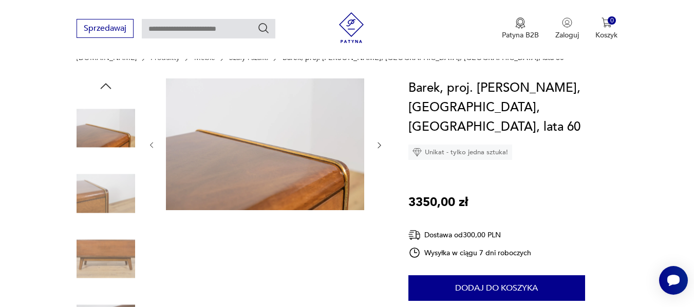
click at [380, 147] on icon "button" at bounding box center [379, 145] width 9 height 9
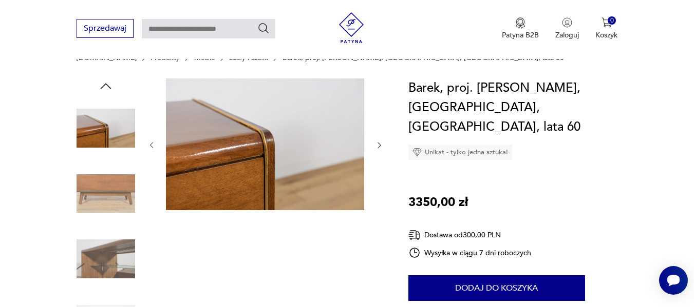
click at [380, 147] on icon "button" at bounding box center [379, 145] width 9 height 9
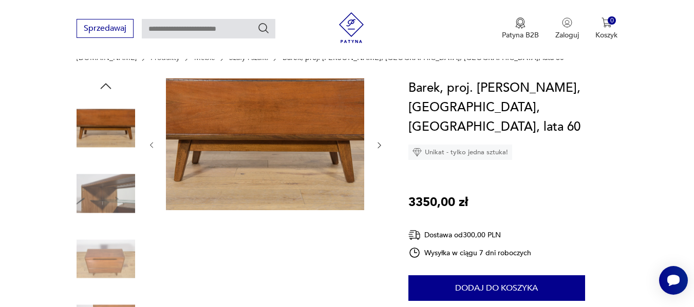
click at [380, 147] on icon "button" at bounding box center [379, 145] width 9 height 9
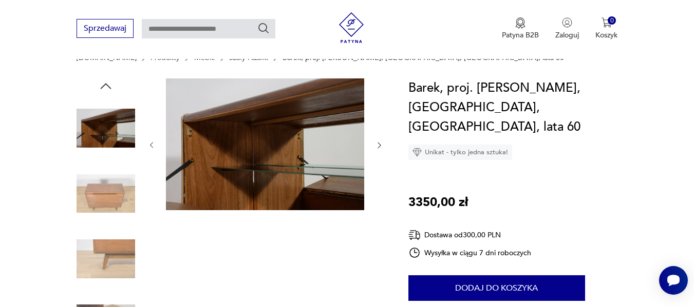
click at [380, 147] on icon "button" at bounding box center [379, 145] width 9 height 9
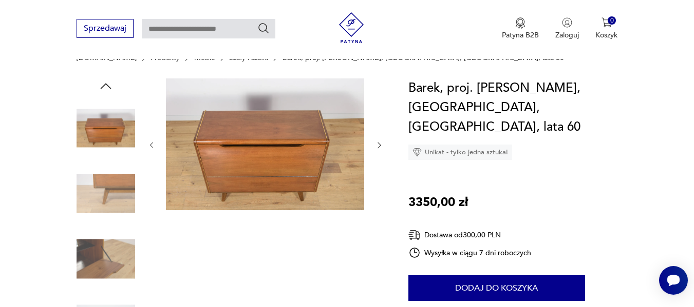
click at [380, 147] on icon "button" at bounding box center [379, 145] width 9 height 9
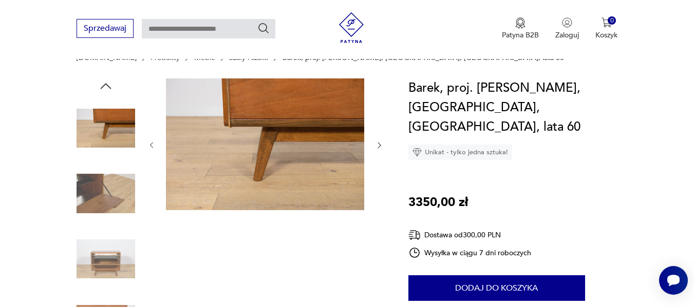
click at [380, 147] on icon "button" at bounding box center [379, 145] width 9 height 9
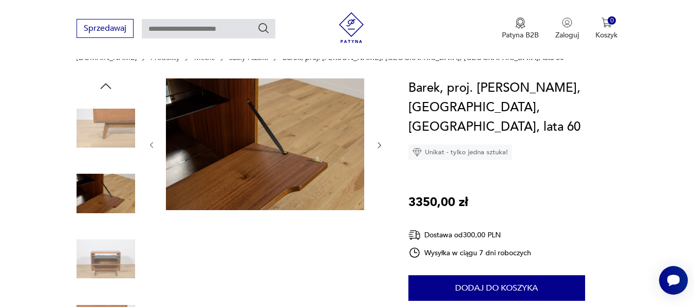
click at [380, 147] on icon "button" at bounding box center [379, 145] width 9 height 9
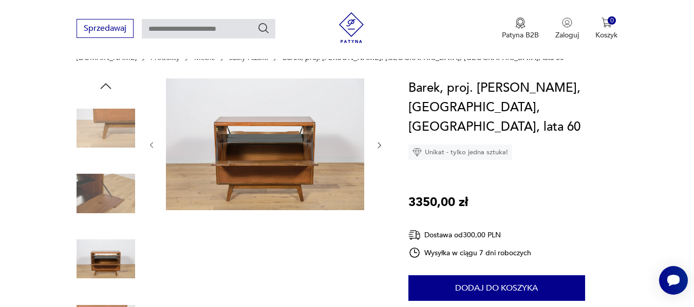
click at [380, 147] on icon "button" at bounding box center [379, 145] width 9 height 9
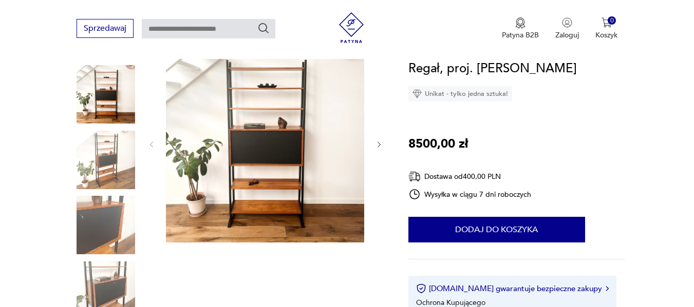
click at [379, 142] on icon "button" at bounding box center [379, 145] width 9 height 9
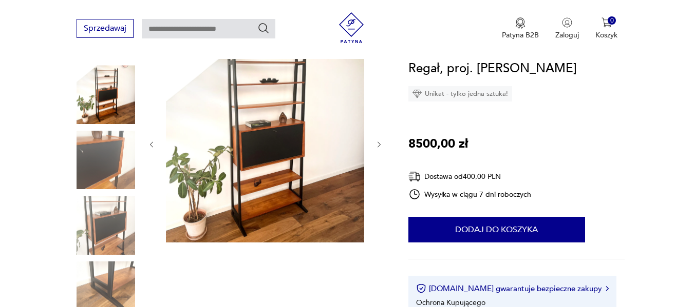
click at [379, 142] on icon "button" at bounding box center [379, 145] width 9 height 9
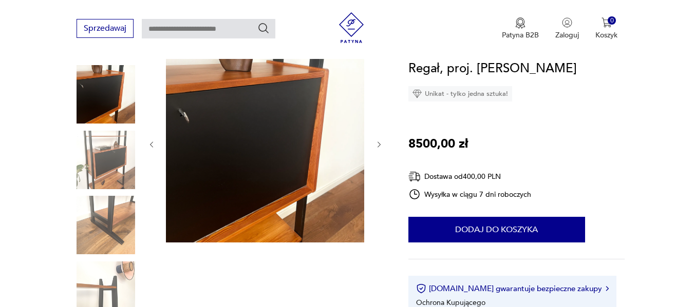
click at [379, 142] on icon "button" at bounding box center [379, 145] width 9 height 9
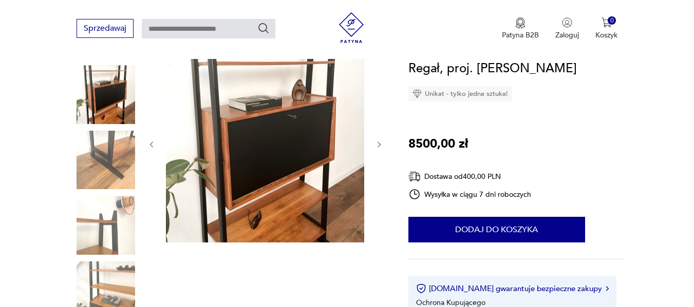
click at [379, 142] on icon "button" at bounding box center [379, 145] width 9 height 9
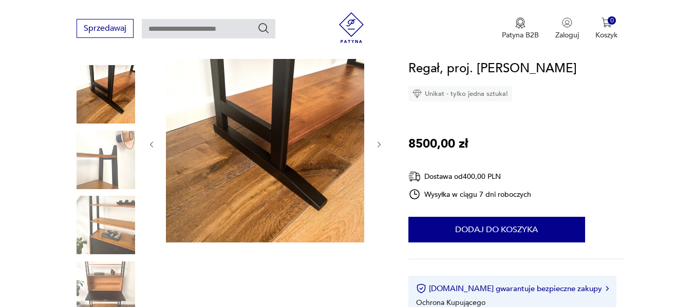
click at [379, 142] on icon "button" at bounding box center [379, 145] width 9 height 9
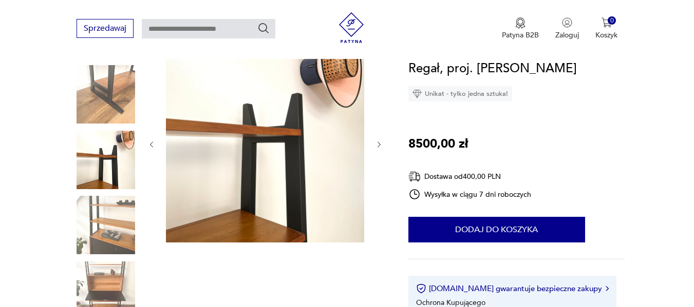
click at [379, 142] on icon "button" at bounding box center [379, 145] width 9 height 9
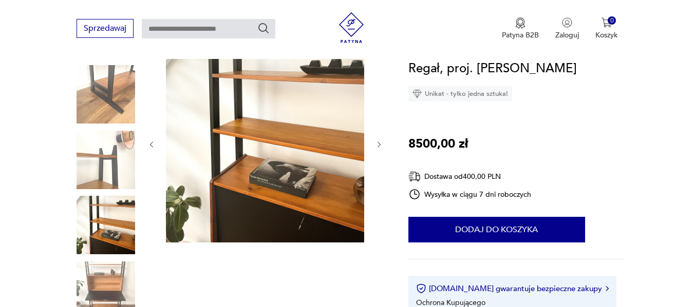
click at [379, 142] on icon "button" at bounding box center [379, 145] width 9 height 9
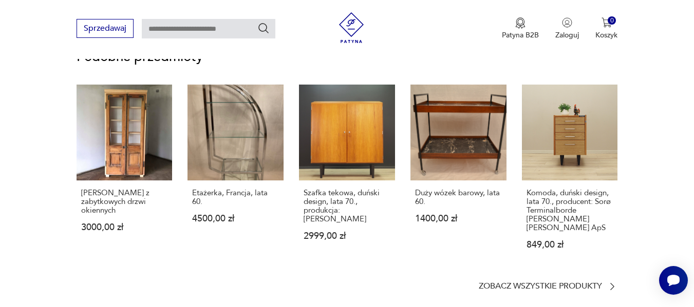
scroll to position [831, 0]
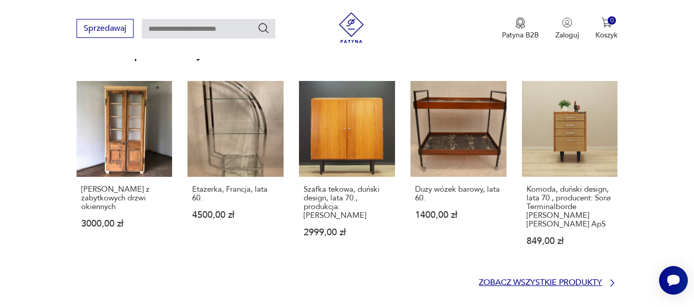
click at [602, 286] on p "Zobacz wszystkie produkty" at bounding box center [539, 283] width 123 height 7
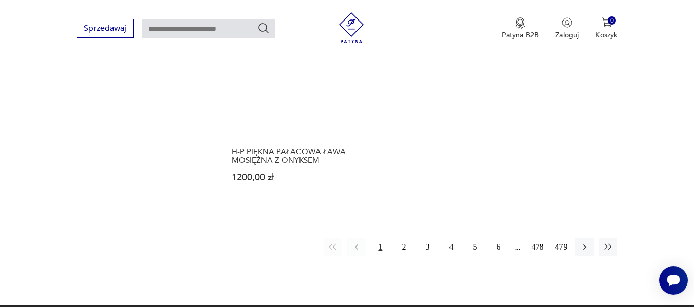
scroll to position [1526, 0]
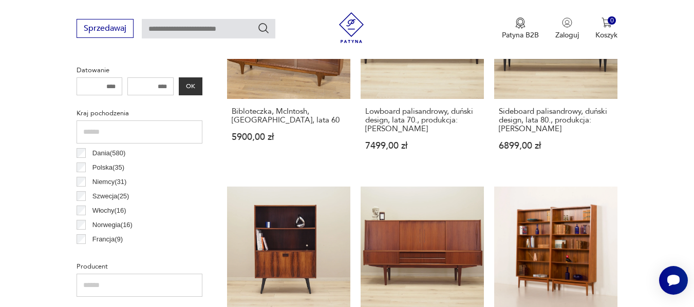
scroll to position [490, 0]
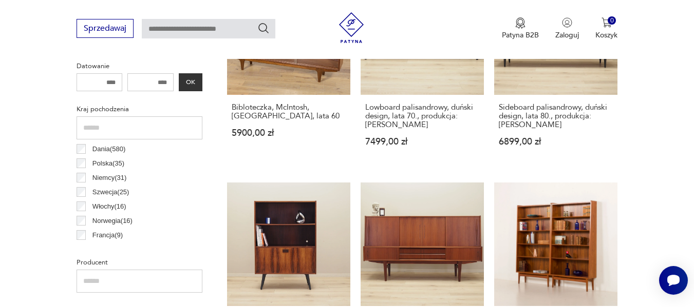
click at [91, 163] on label "Polska ( 35 )" at bounding box center [105, 164] width 39 height 14
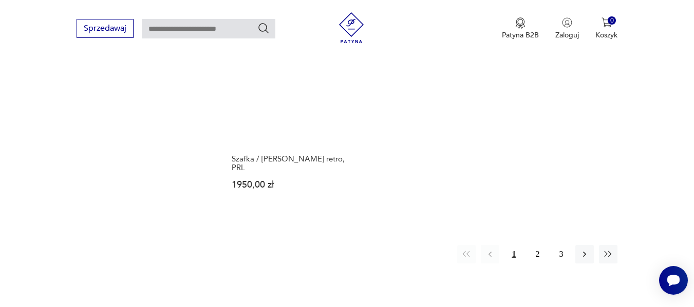
scroll to position [1503, 0]
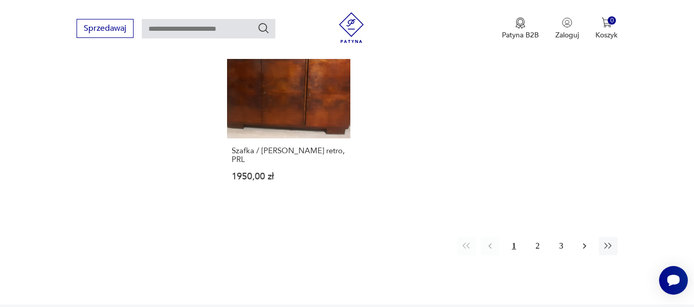
click at [582, 241] on icon "button" at bounding box center [584, 246] width 10 height 10
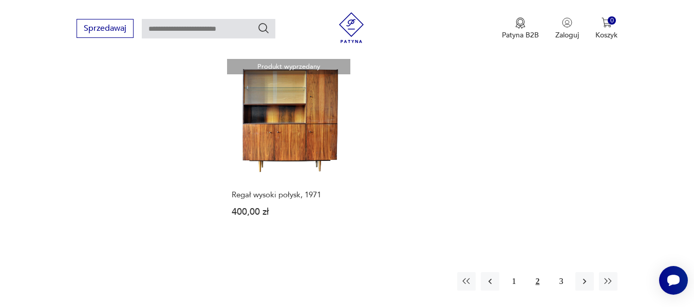
scroll to position [1474, 0]
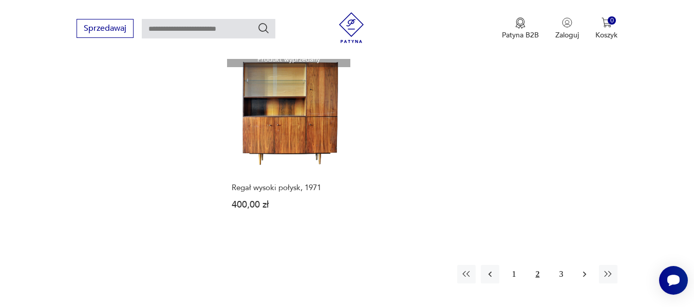
click at [579, 270] on icon "button" at bounding box center [584, 275] width 10 height 10
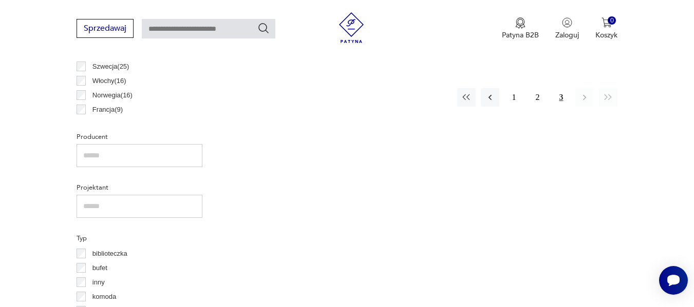
scroll to position [12, 0]
